Goal: Use online tool/utility

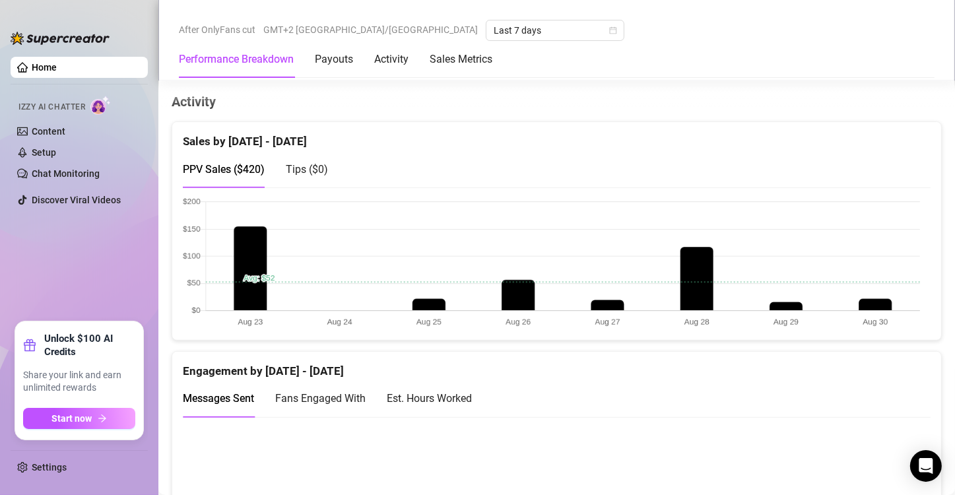
scroll to position [660, 0]
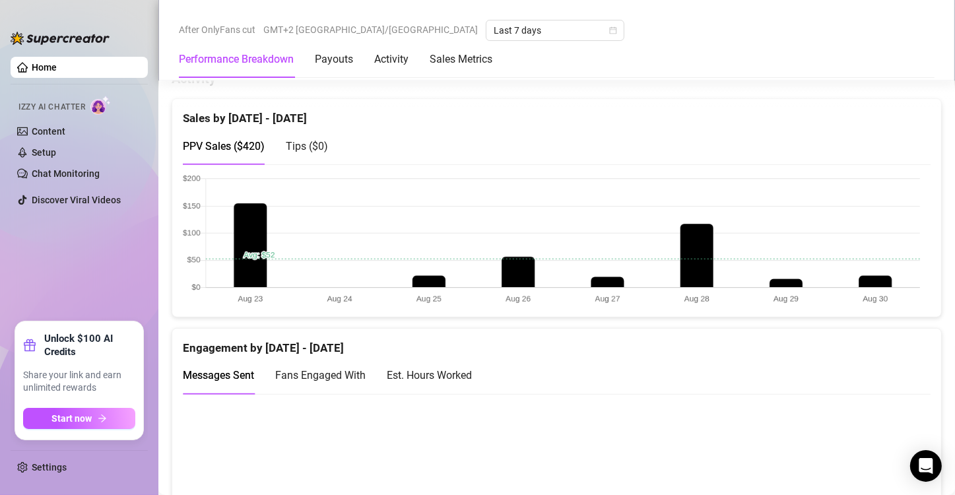
click at [873, 280] on canvas at bounding box center [551, 240] width 737 height 132
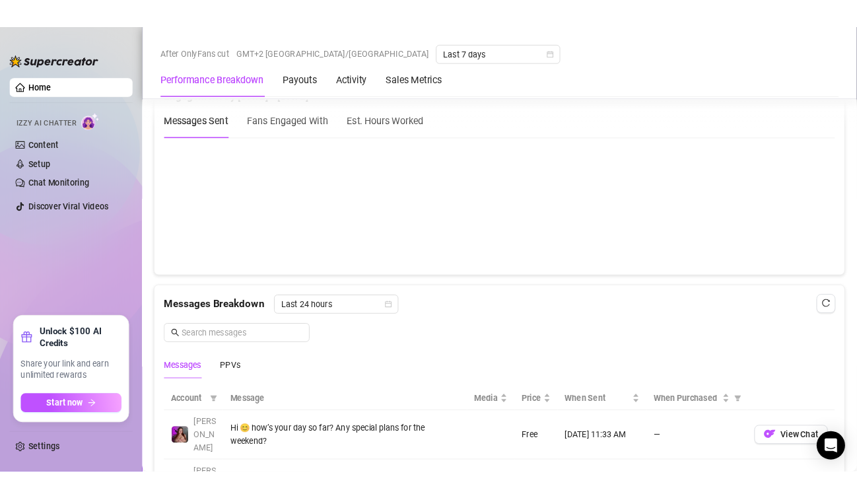
scroll to position [990, 0]
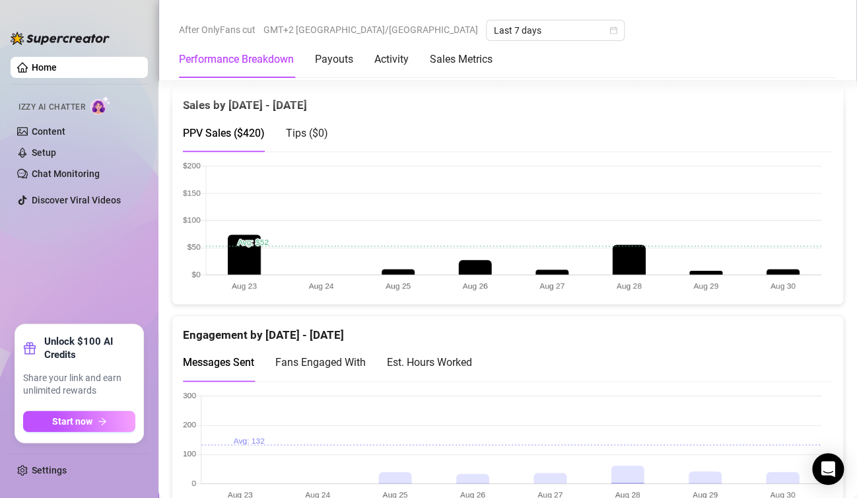
scroll to position [726, 0]
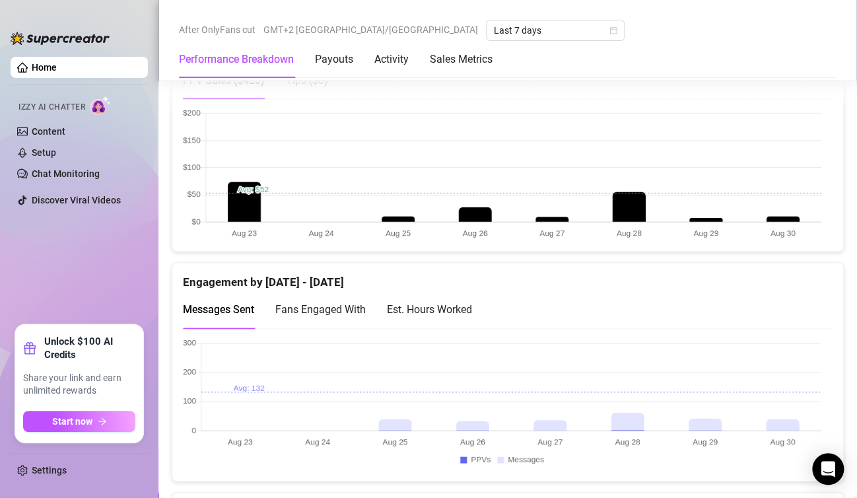
click at [777, 203] on canvas at bounding box center [502, 174] width 638 height 132
click at [777, 215] on canvas at bounding box center [502, 174] width 638 height 132
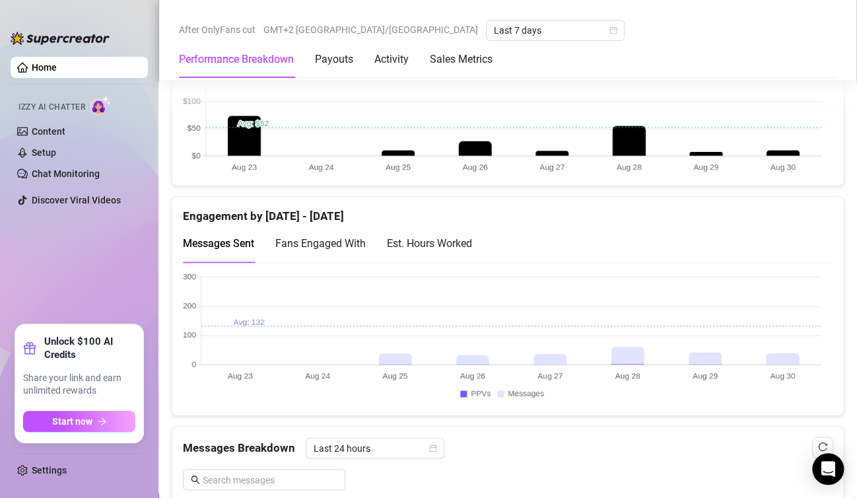
scroll to position [924, 0]
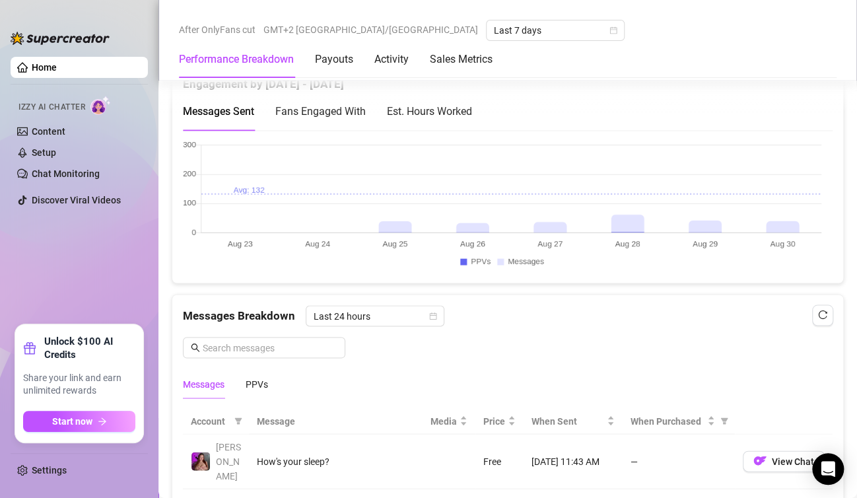
click at [777, 215] on canvas at bounding box center [502, 206] width 638 height 132
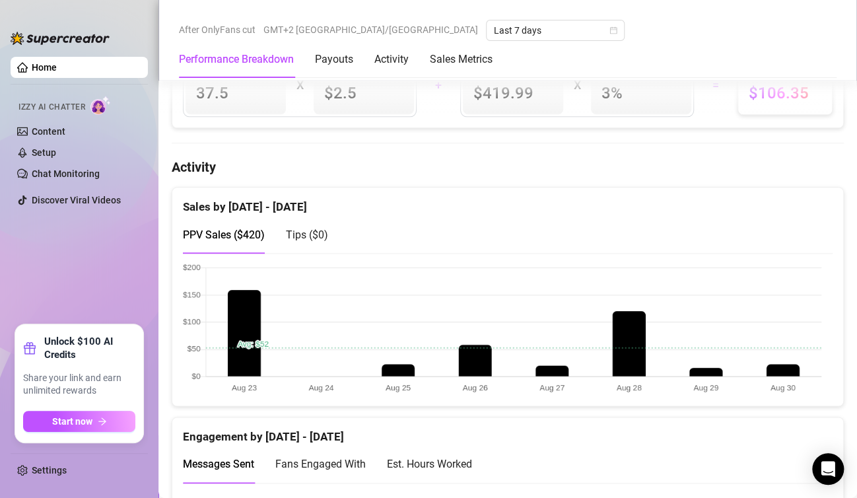
scroll to position [594, 0]
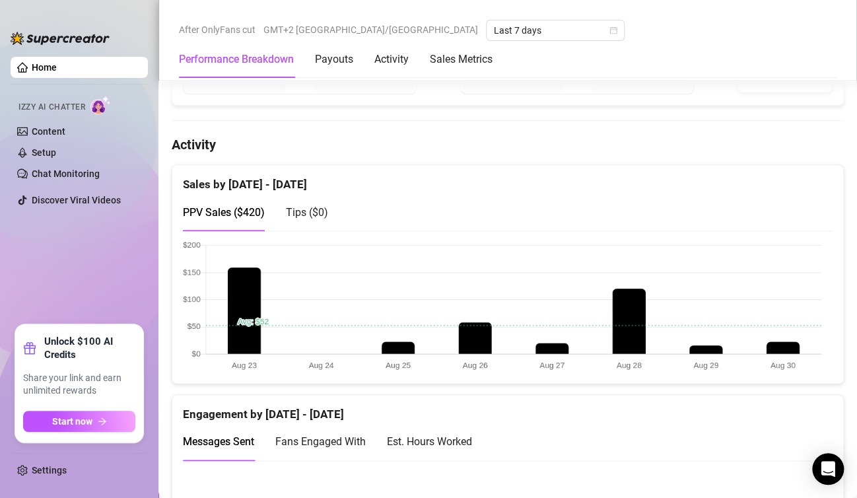
click at [776, 348] on canvas at bounding box center [502, 306] width 638 height 132
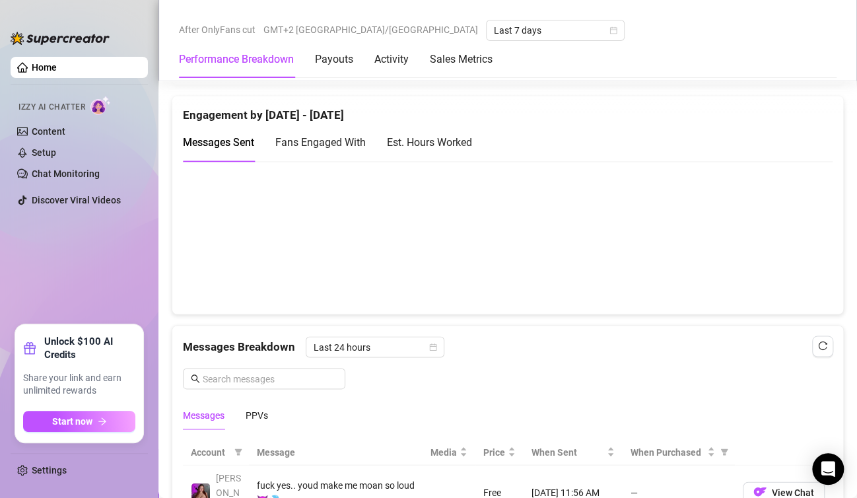
scroll to position [792, 0]
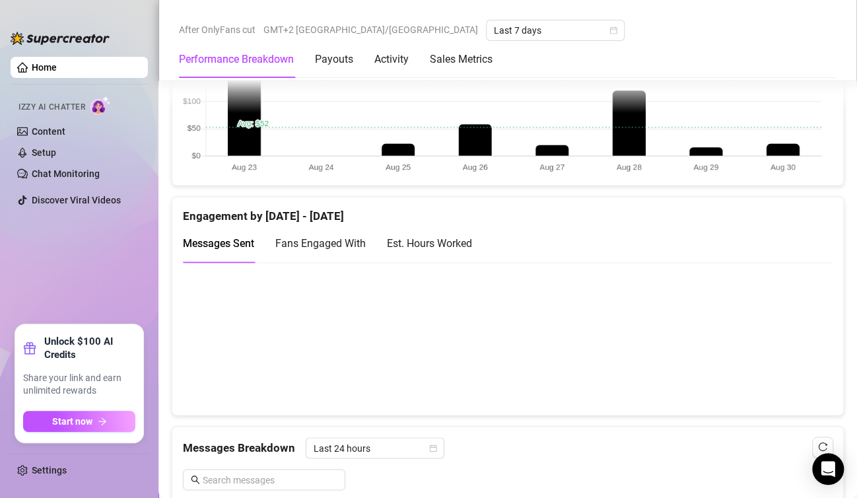
click at [782, 327] on canvas at bounding box center [502, 338] width 638 height 132
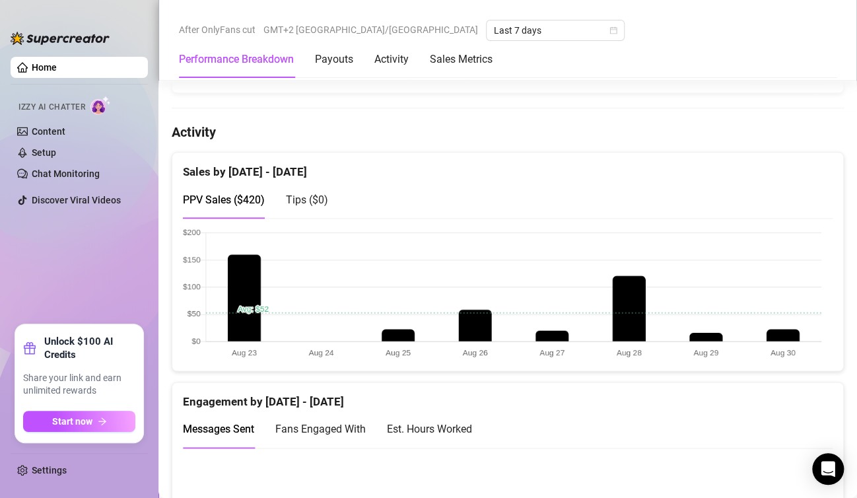
scroll to position [660, 0]
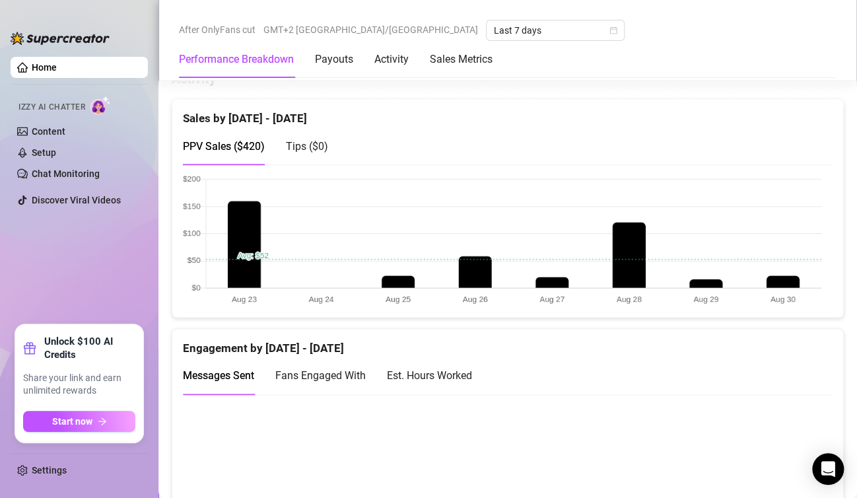
click at [783, 276] on canvas at bounding box center [502, 240] width 638 height 132
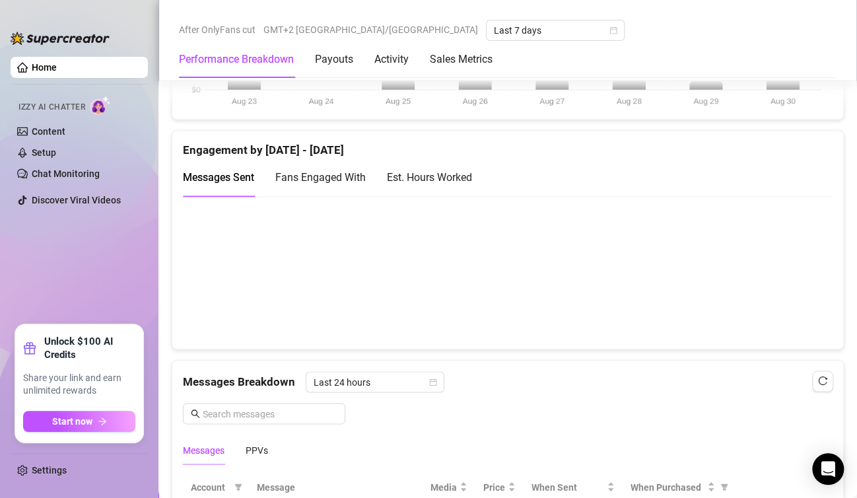
click at [782, 275] on canvas at bounding box center [502, 272] width 638 height 132
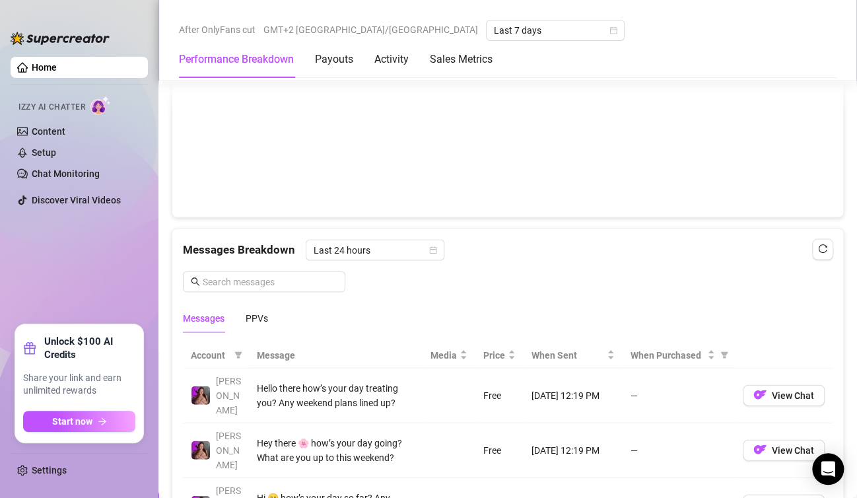
click at [704, 129] on canvas at bounding box center [502, 140] width 638 height 132
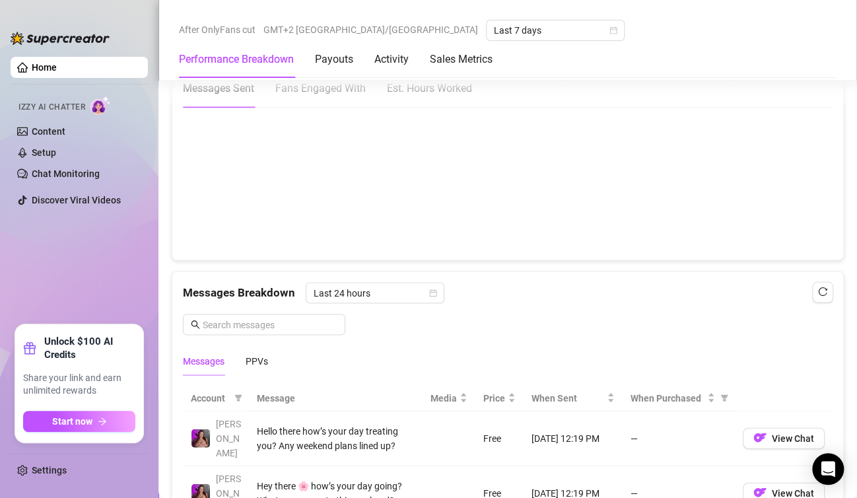
scroll to position [924, 0]
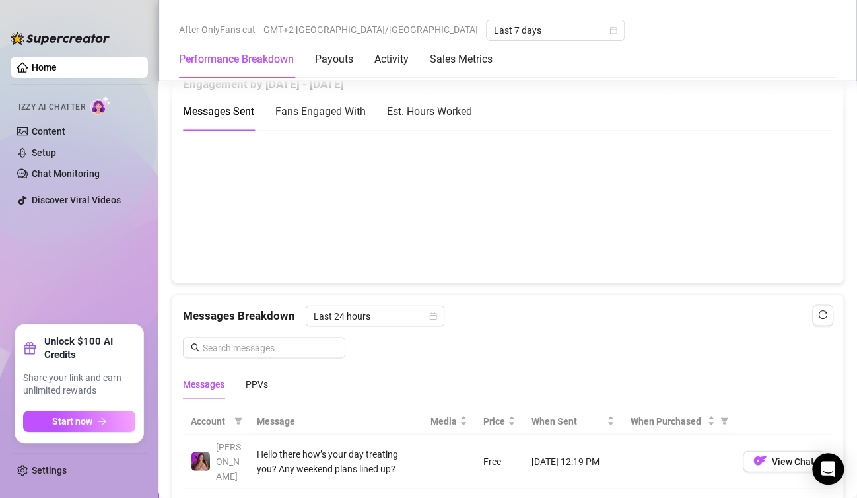
click at [620, 220] on canvas at bounding box center [502, 206] width 638 height 132
click at [797, 202] on canvas at bounding box center [502, 206] width 638 height 132
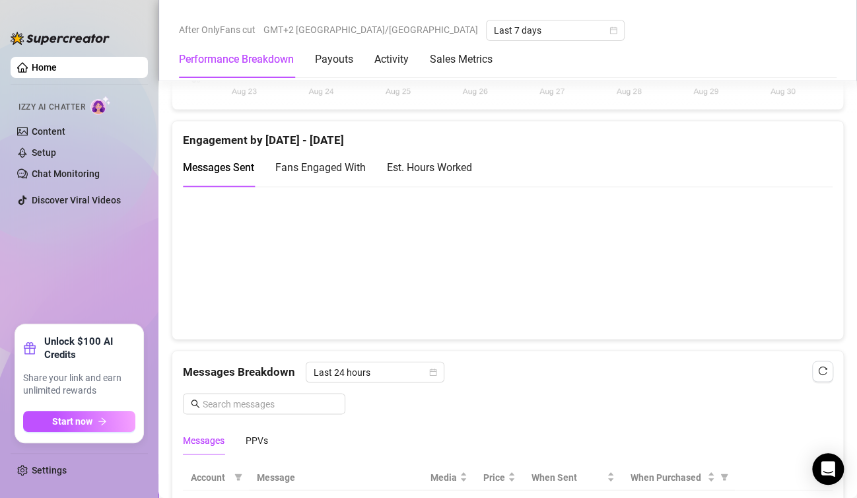
scroll to position [792, 0]
